Goal: Communication & Community: Ask a question

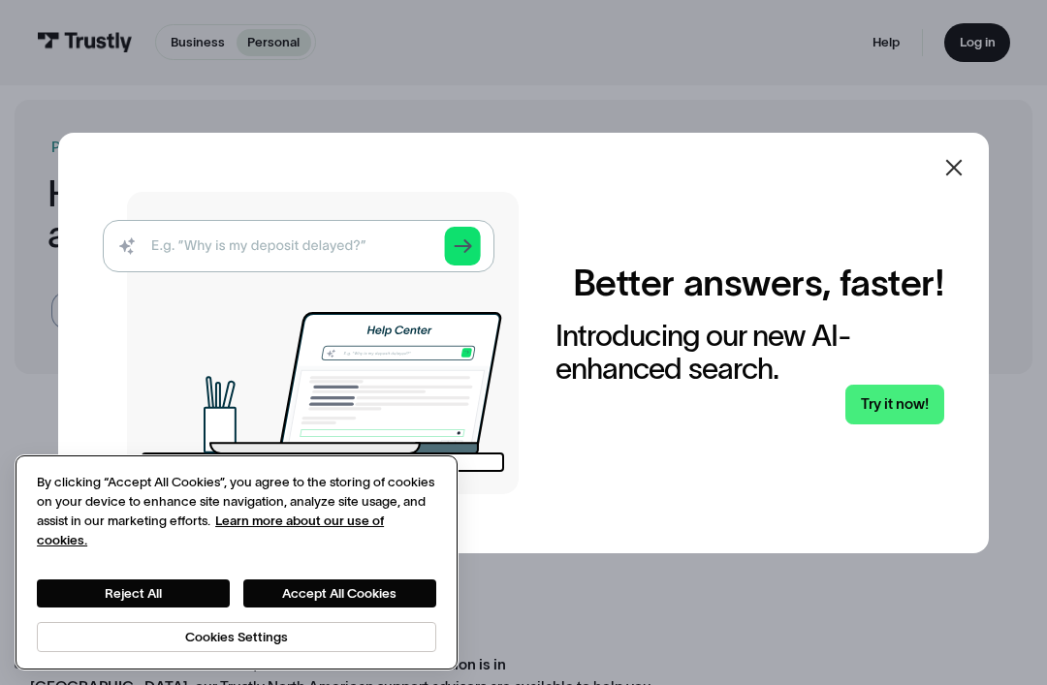
click at [369, 580] on button "Accept All Cookies" at bounding box center [339, 594] width 193 height 28
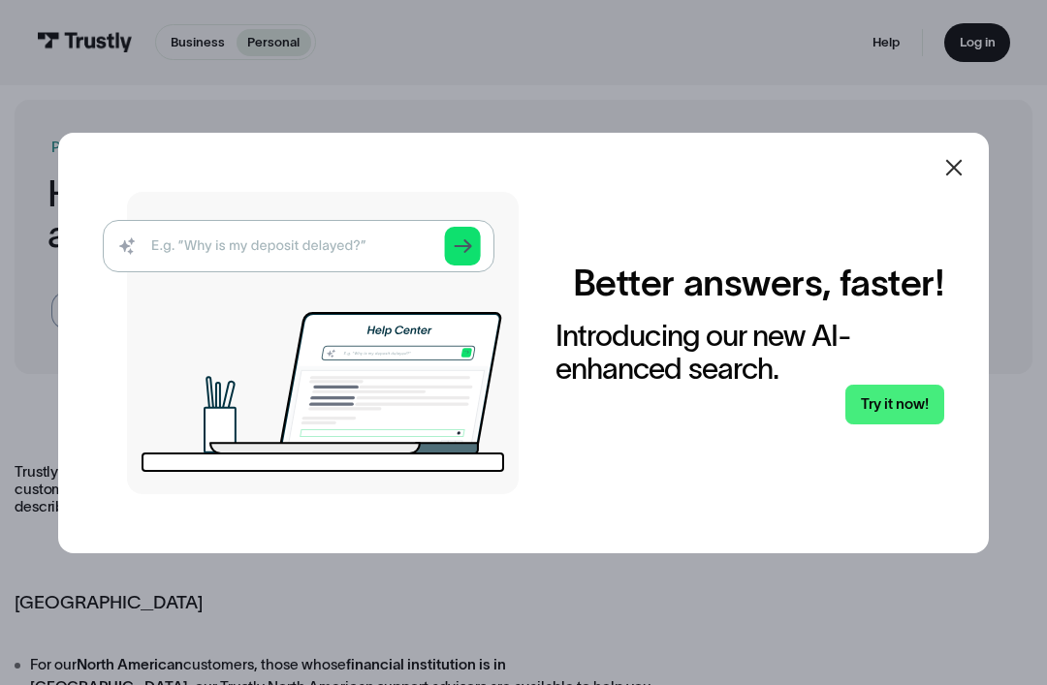
click at [947, 179] on icon at bounding box center [953, 167] width 23 height 23
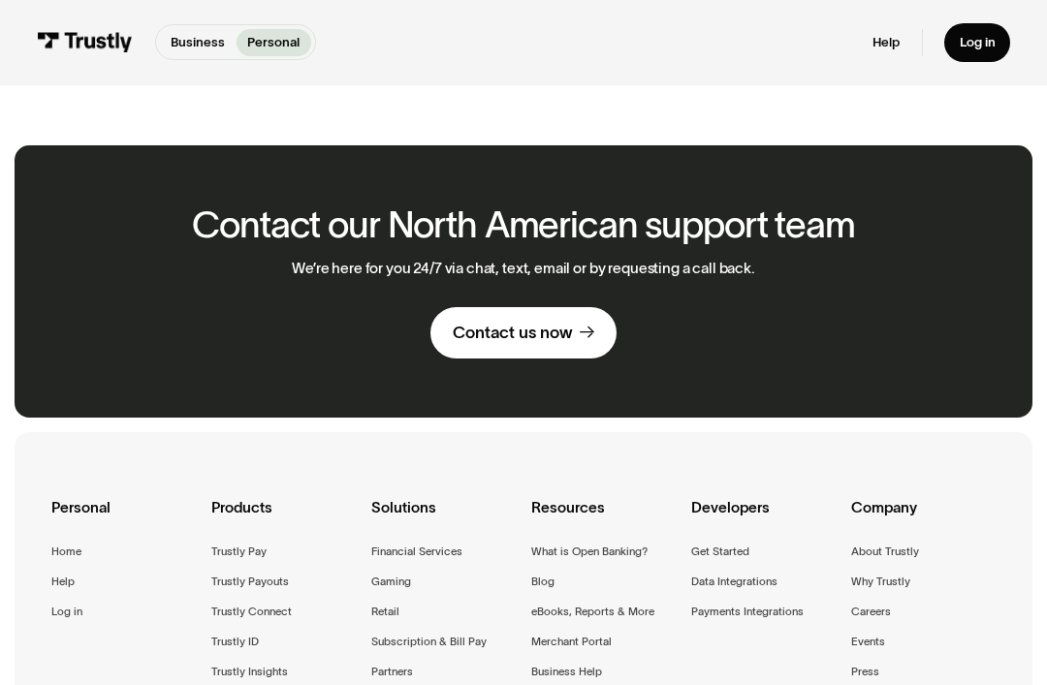
scroll to position [1077, 0]
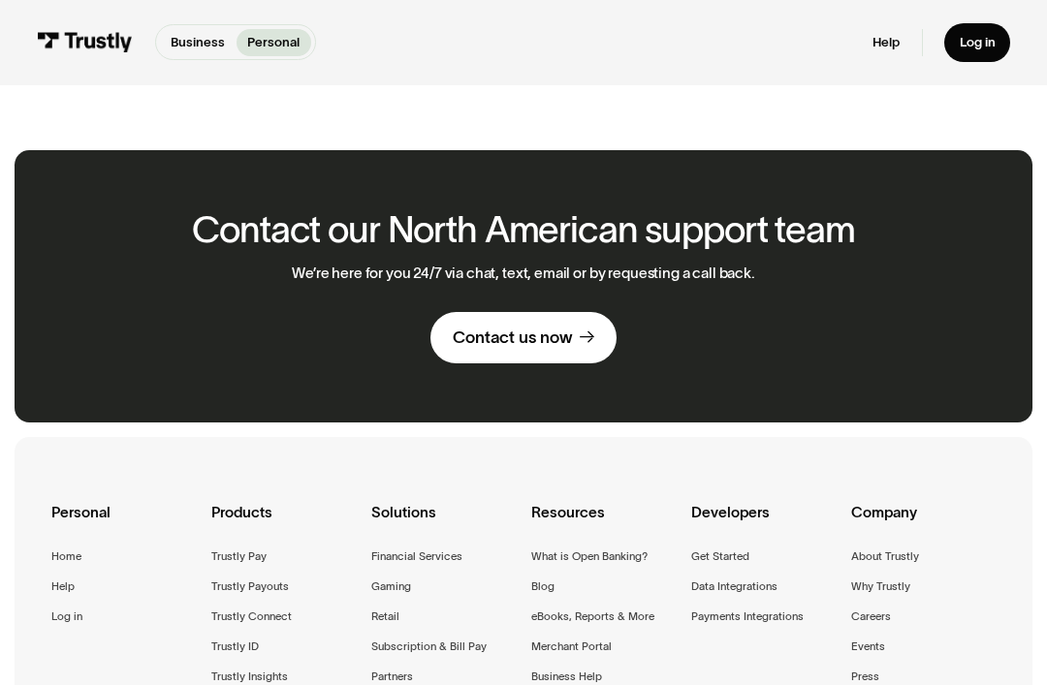
click at [554, 327] on div "Contact us now" at bounding box center [513, 337] width 120 height 21
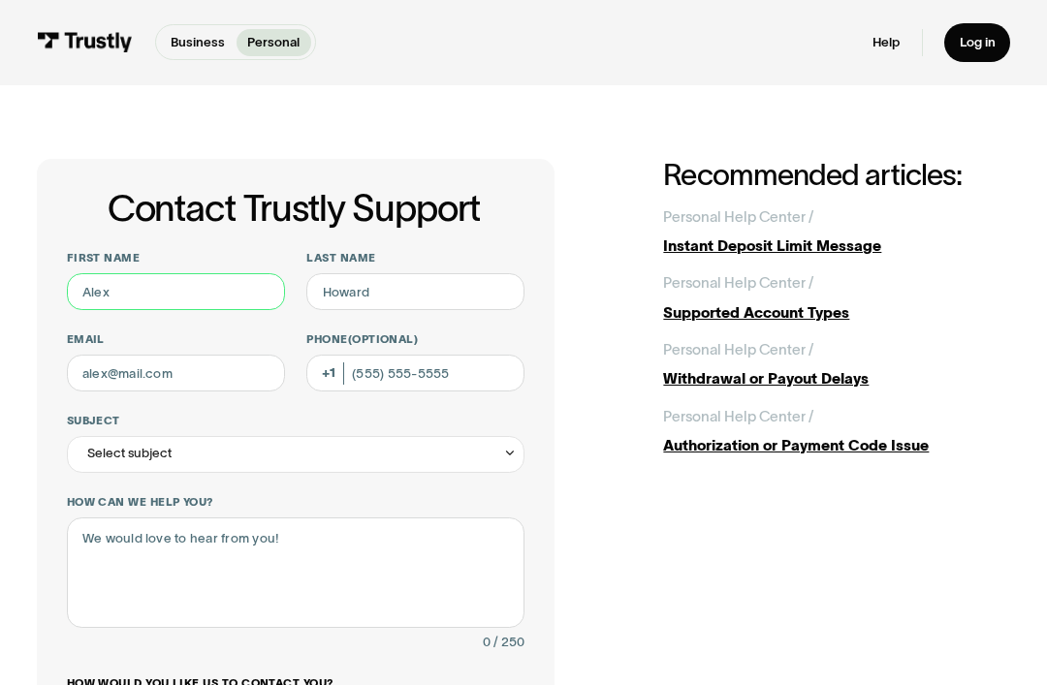
click at [214, 284] on input "First name" at bounding box center [176, 291] width 218 height 37
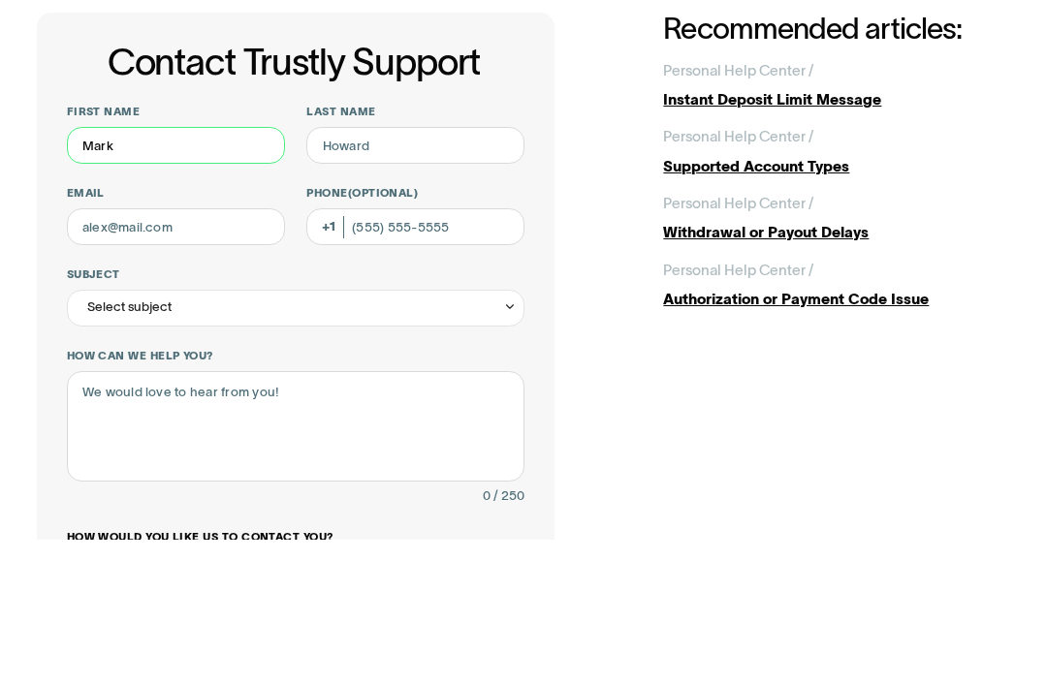
type input "Mark"
click at [428, 273] on input "Last name" at bounding box center [415, 291] width 218 height 37
type input "Rubin"
click at [222, 355] on input "Email" at bounding box center [176, 373] width 218 height 37
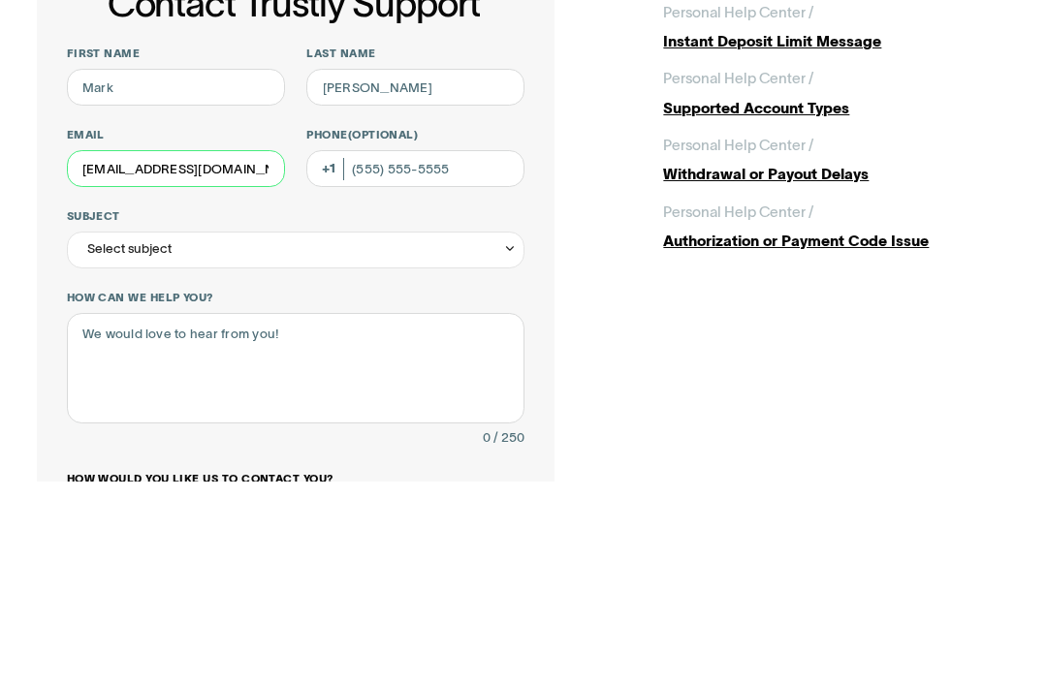
type input "maypo72214@gmail.com"
click at [359, 436] on div "Select subject" at bounding box center [296, 454] width 458 height 37
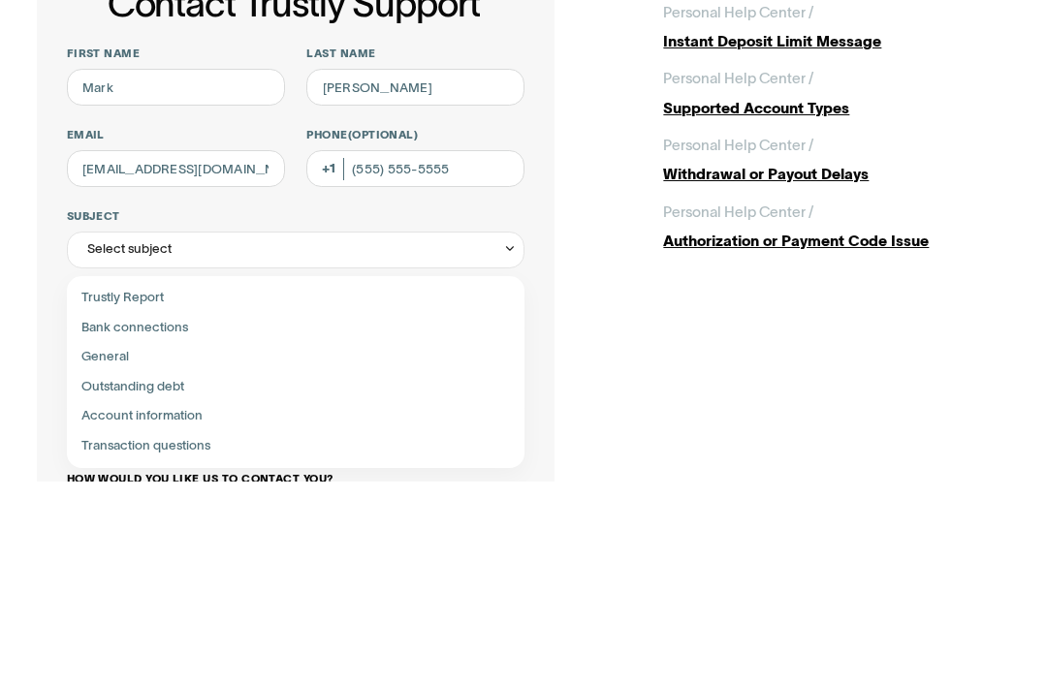
scroll to position [205, 0]
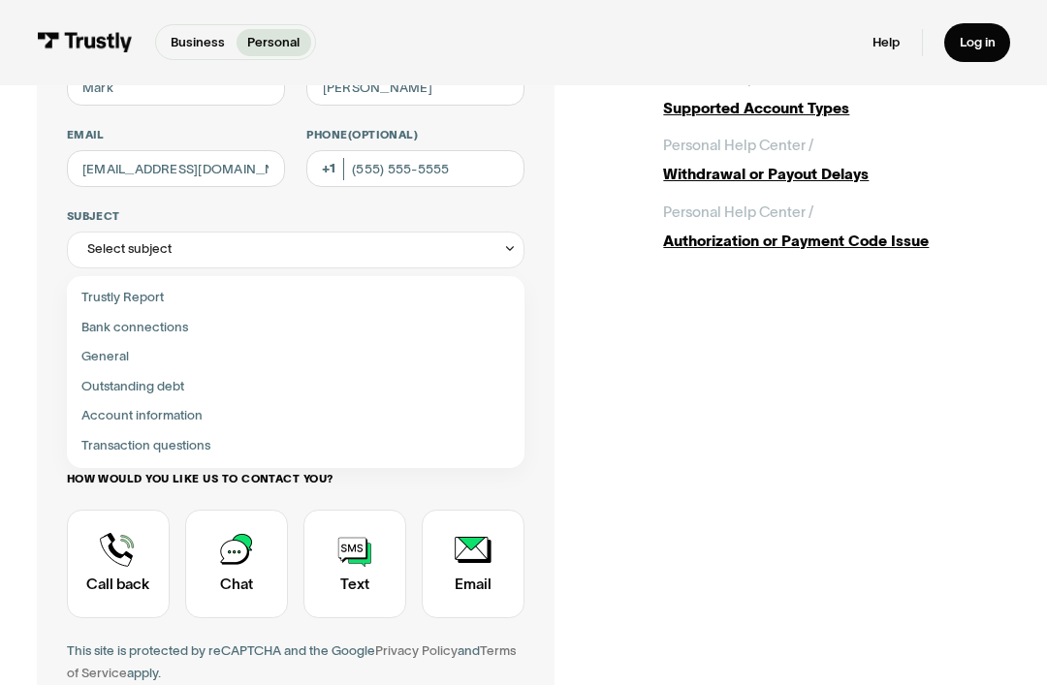
click at [204, 417] on div "Contact Trustly Support" at bounding box center [296, 416] width 444 height 30
type input "**********"
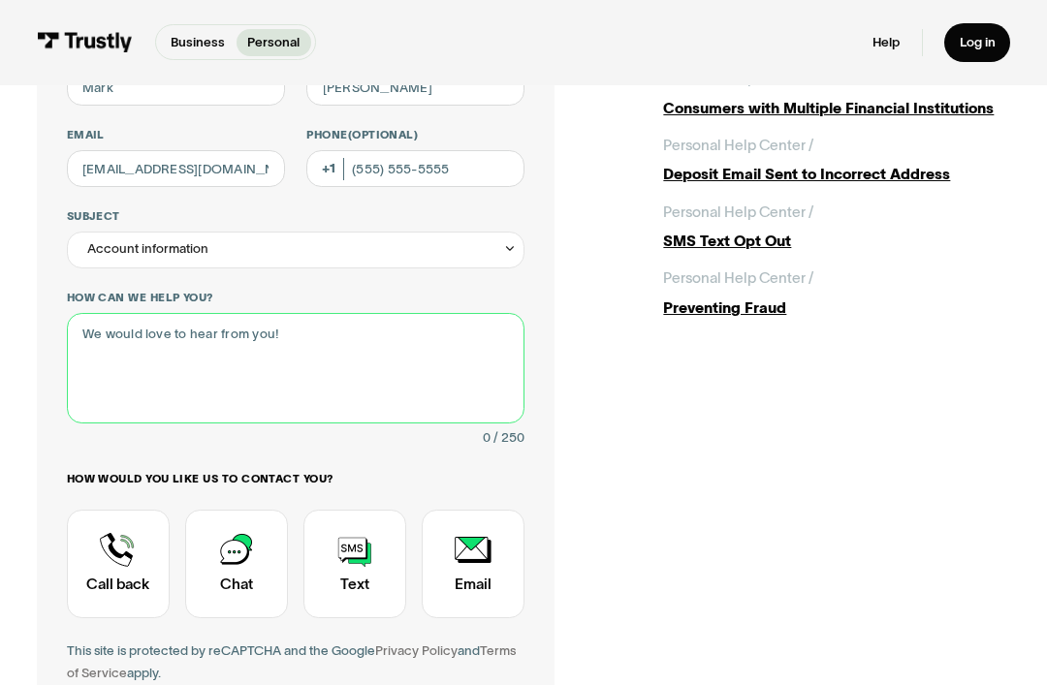
click at [292, 331] on textarea "How can we help you?" at bounding box center [296, 368] width 458 height 110
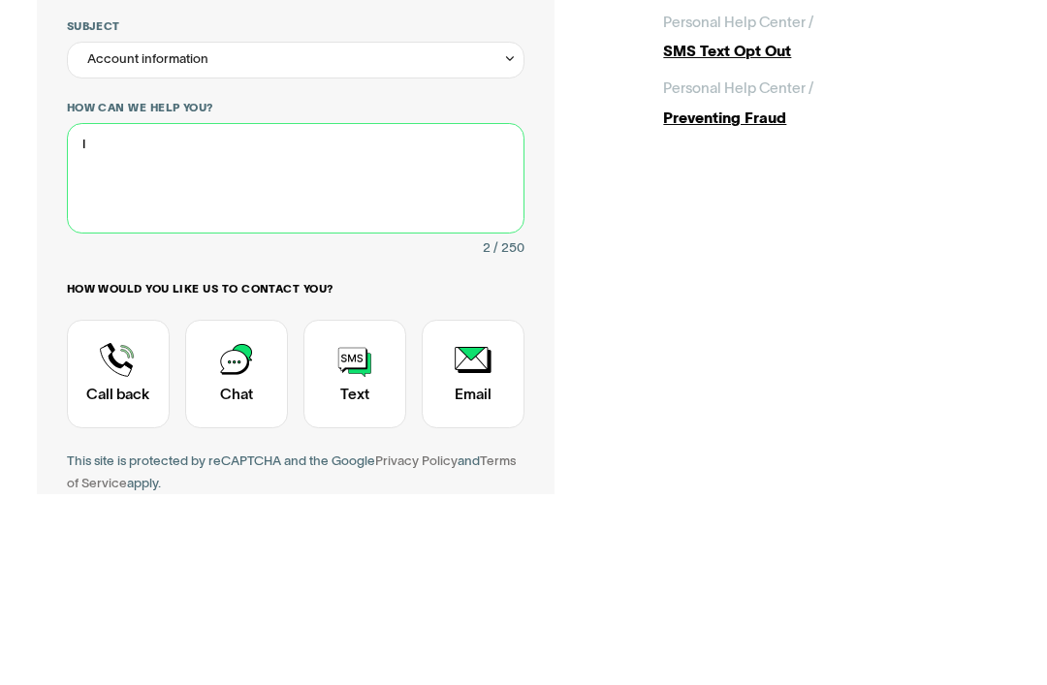
type textarea "I"
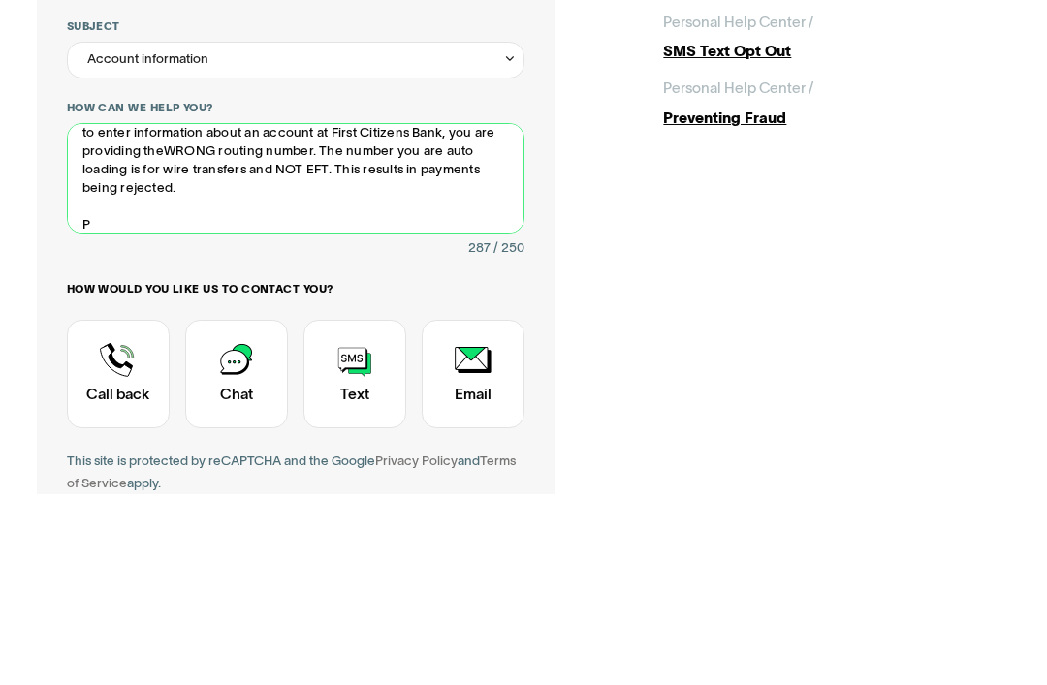
scroll to position [30, 0]
click at [252, 314] on textarea "This is the third time I am informing you that when using your service to enter…" at bounding box center [296, 369] width 458 height 110
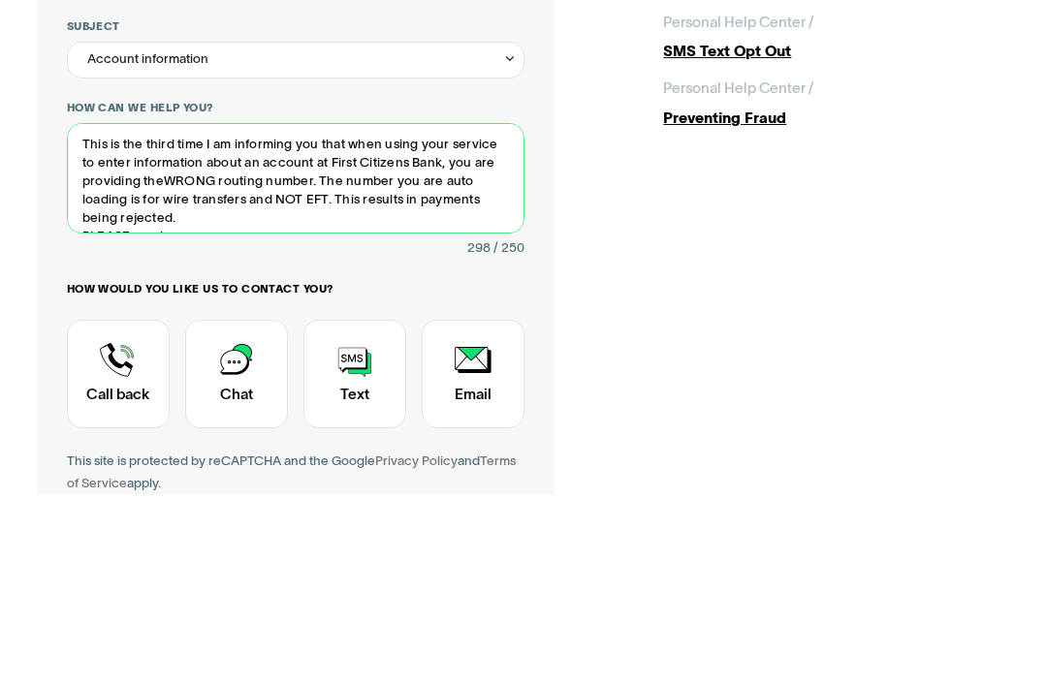
scroll to position [0, 0]
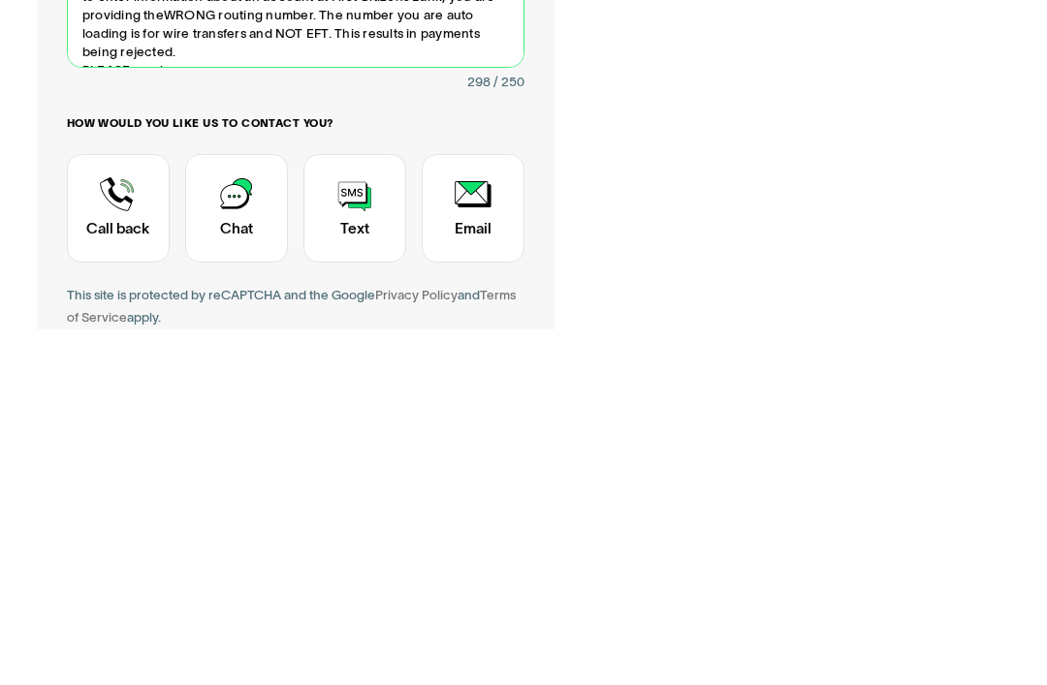
type textarea "This is the third time I am informing you that when using your service to enter…"
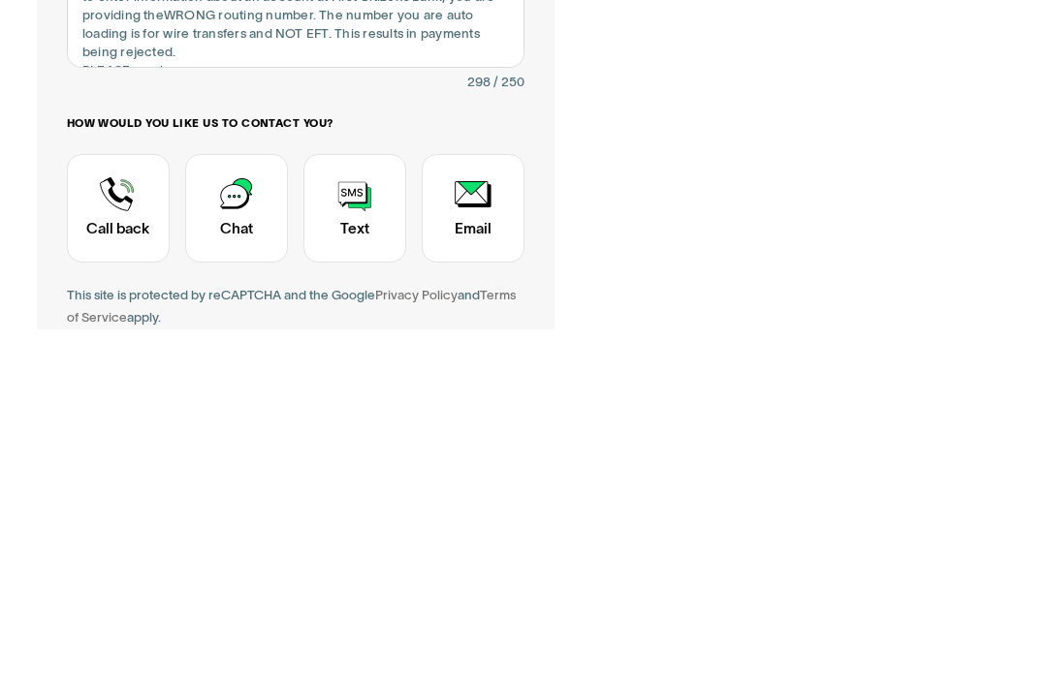
click at [238, 511] on div "Contact Trustly Support" at bounding box center [236, 565] width 103 height 109
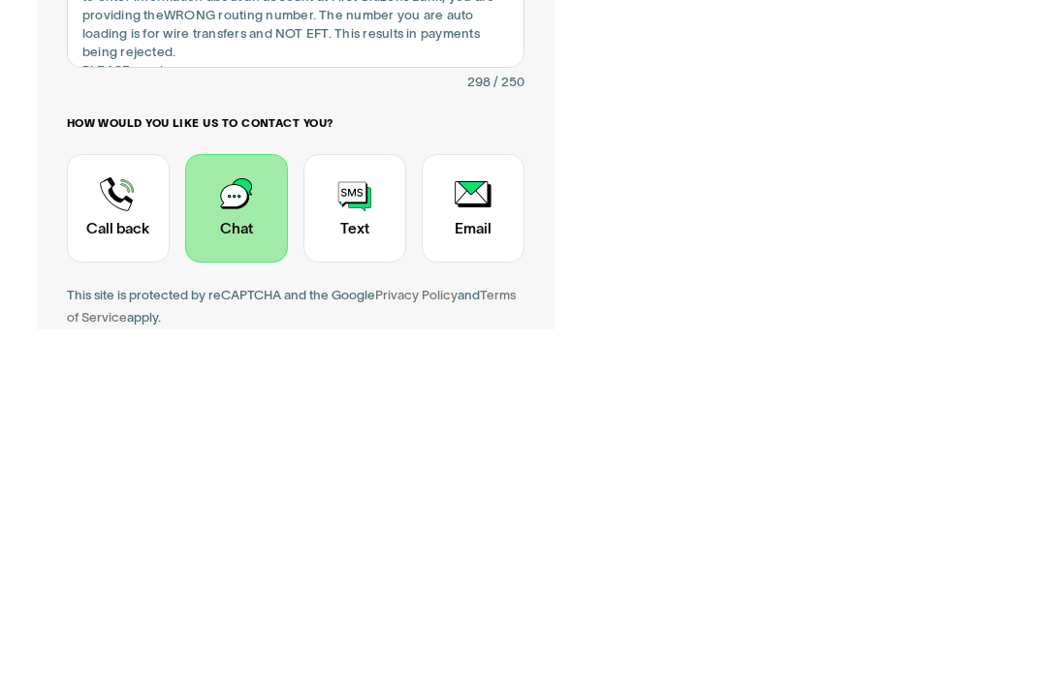
scroll to position [560, 0]
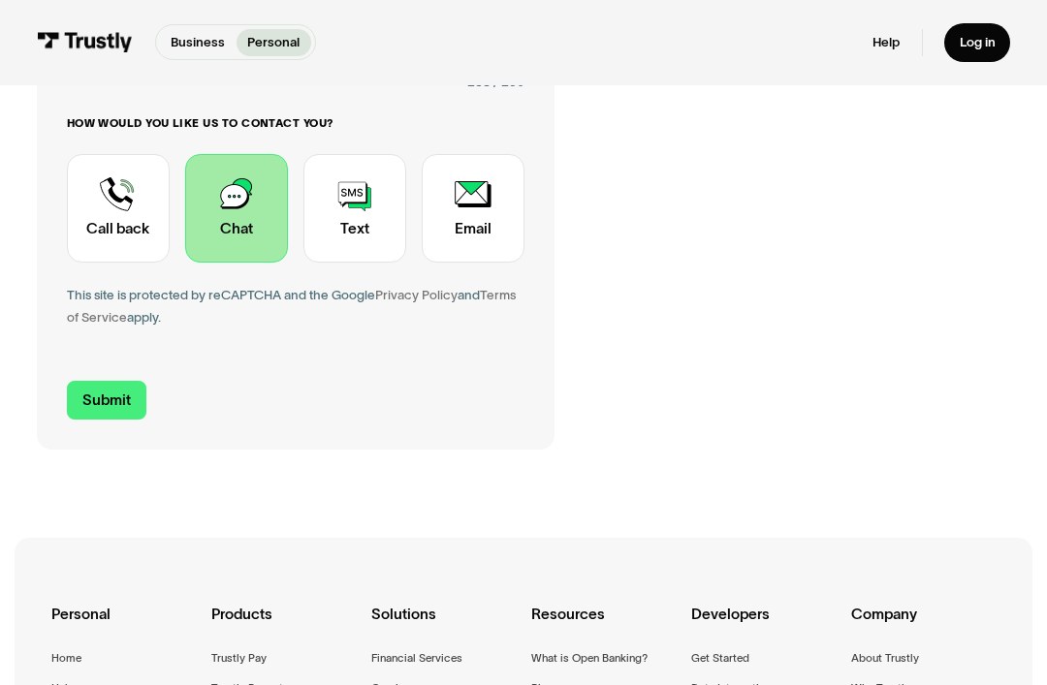
click at [113, 396] on input "Submit" at bounding box center [107, 400] width 80 height 39
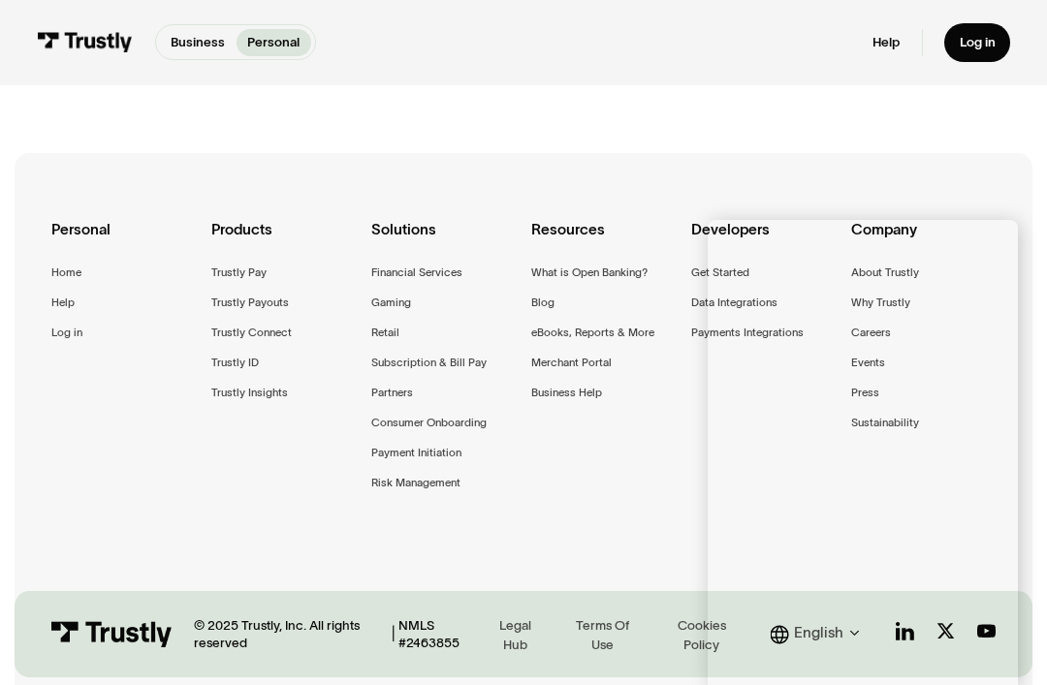
scroll to position [445, 0]
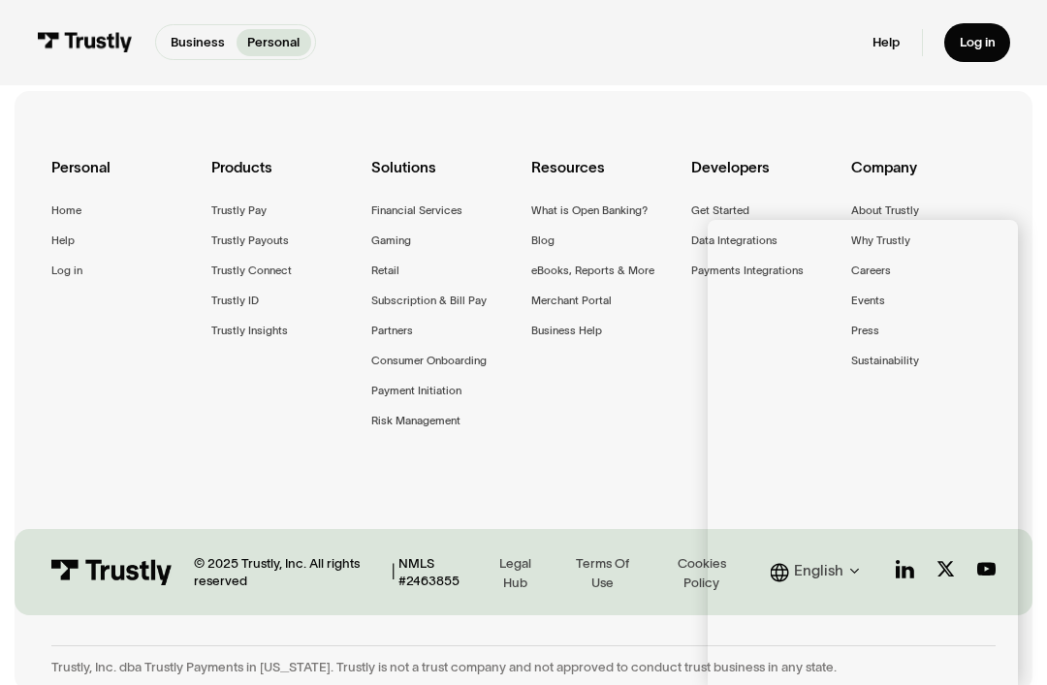
click at [564, 679] on section "Personal Home Help Log in Products Trustly Pay Trustly Payouts Trustly Connect …" at bounding box center [524, 391] width 1018 height 600
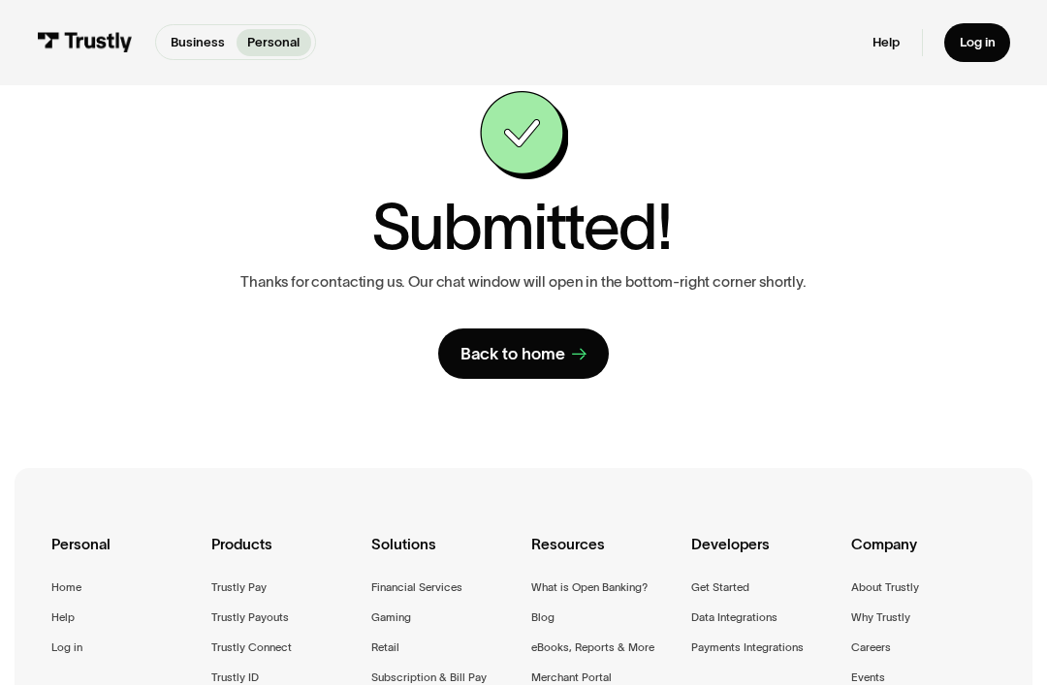
scroll to position [0, 0]
